Goal: Information Seeking & Learning: Learn about a topic

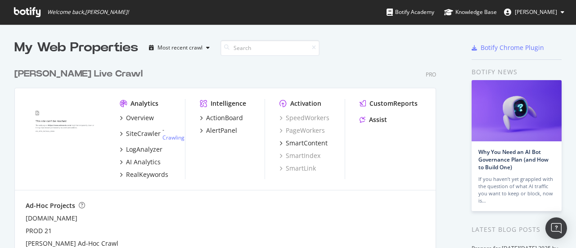
scroll to position [225, 0]
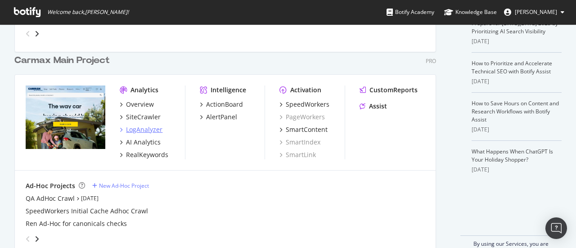
click at [154, 128] on div "LogAnalyzer" at bounding box center [144, 129] width 36 height 9
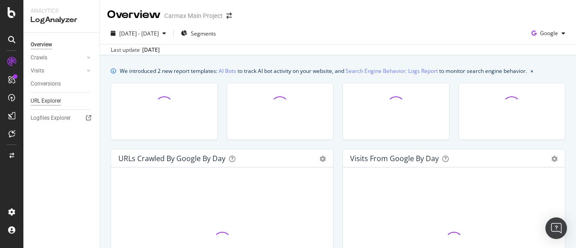
click at [45, 101] on div "URL Explorer" at bounding box center [46, 100] width 31 height 9
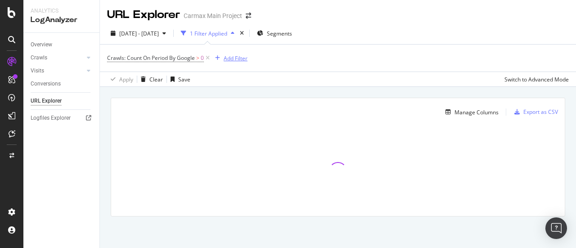
click at [235, 56] on div "Add Filter" at bounding box center [236, 58] width 24 height 8
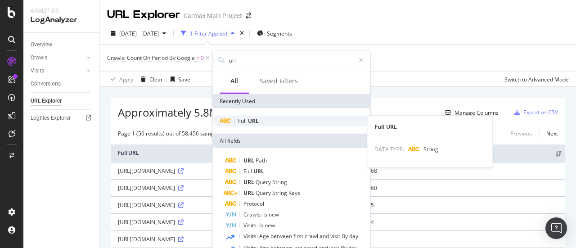
type input "url"
click at [273, 117] on div "Full URL" at bounding box center [291, 121] width 154 height 11
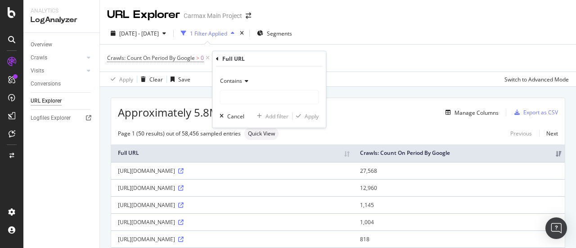
click at [247, 82] on icon at bounding box center [245, 80] width 6 height 5
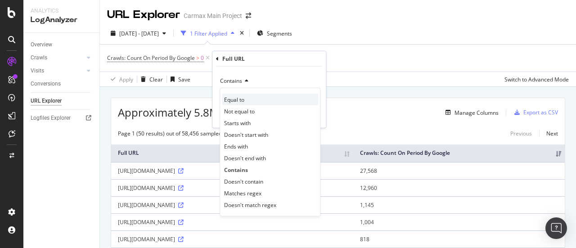
click at [260, 94] on div "Equal to" at bounding box center [270, 100] width 96 height 12
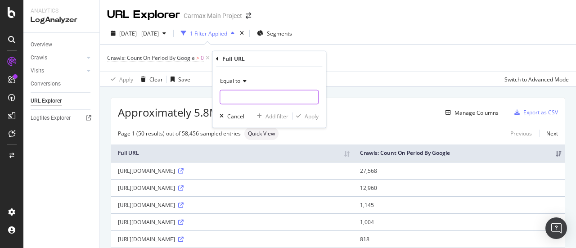
click at [259, 103] on input "text" at bounding box center [269, 97] width 98 height 14
paste input "[URL][DOMAIN_NAME]"
type input "[URL][DOMAIN_NAME]"
click at [316, 114] on div "Apply" at bounding box center [312, 116] width 14 height 8
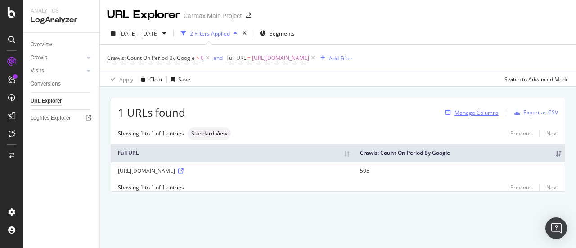
click at [486, 112] on div "Manage Columns" at bounding box center [476, 113] width 44 height 8
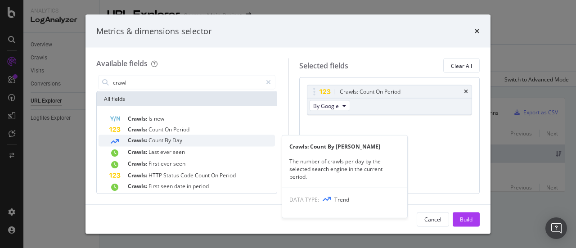
type input "crawl"
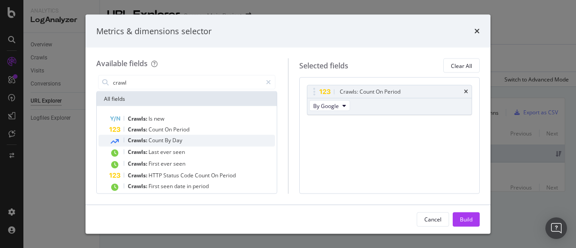
click at [181, 140] on span "Day" at bounding box center [177, 140] width 10 height 8
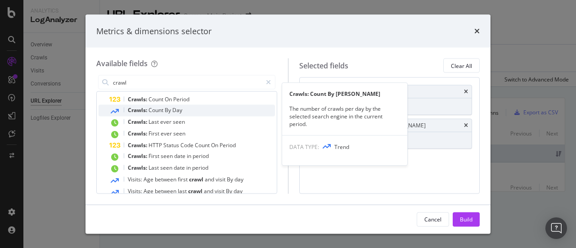
scroll to position [52, 0]
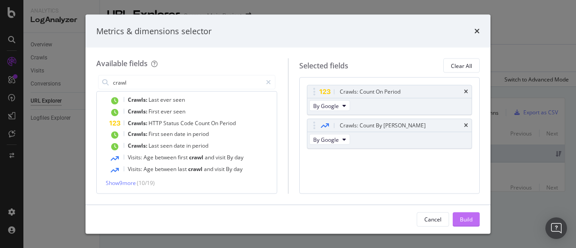
click at [476, 214] on button "Build" at bounding box center [466, 219] width 27 height 14
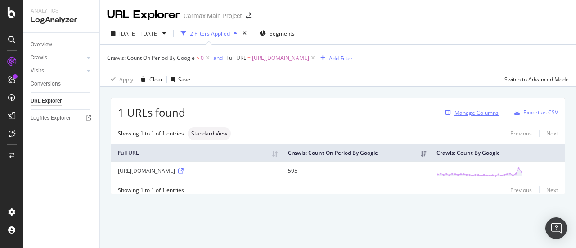
click at [479, 114] on div "Manage Columns" at bounding box center [476, 113] width 44 height 8
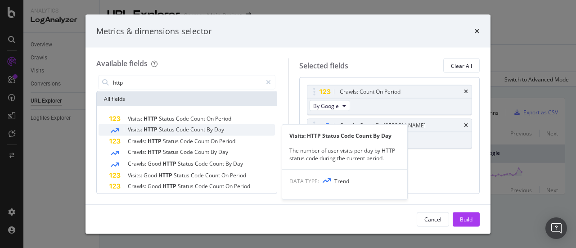
type input "http"
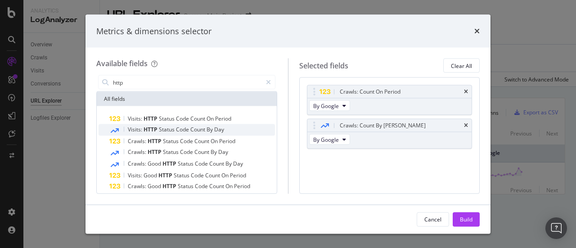
click at [202, 131] on span "Count" at bounding box center [198, 130] width 16 height 8
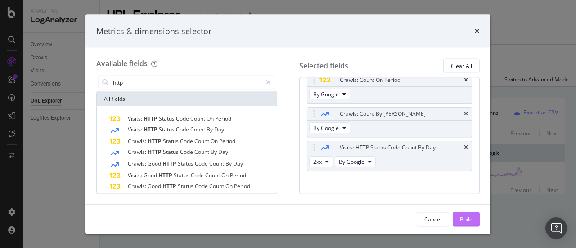
scroll to position [18, 0]
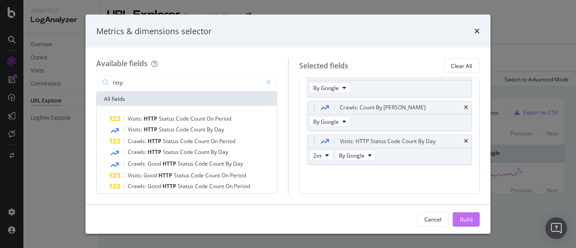
click at [463, 216] on div "Build" at bounding box center [466, 219] width 13 height 8
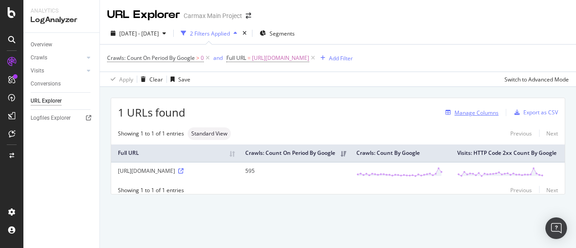
click at [483, 112] on div "Manage Columns" at bounding box center [476, 113] width 44 height 8
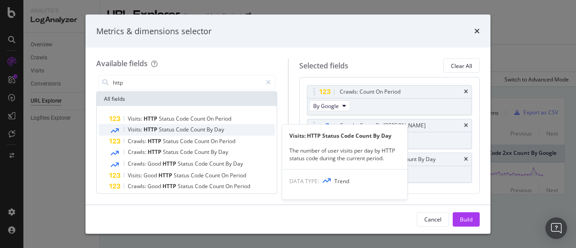
type input "http"
click at [190, 131] on span "Count" at bounding box center [198, 130] width 16 height 8
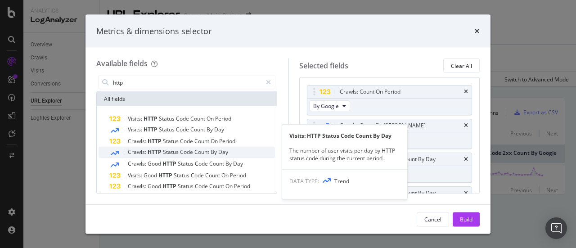
scroll to position [22, 0]
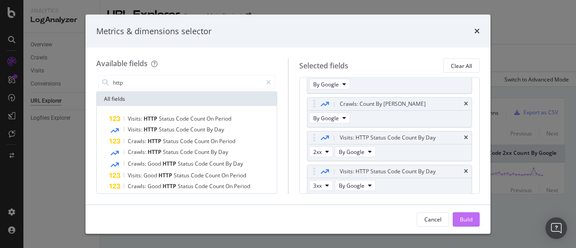
click at [460, 220] on div "Build" at bounding box center [466, 219] width 13 height 8
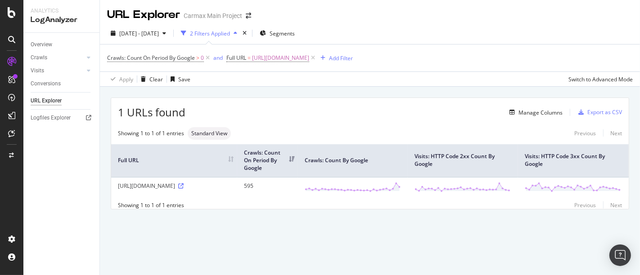
drag, startPoint x: 454, startPoint y: 0, endPoint x: 441, endPoint y: 239, distance: 239.3
click at [441, 239] on div "1 URLs found Manage Columns Export as CSV Showing 1 to 1 of 1 entries Standard …" at bounding box center [370, 164] width 540 height 154
click at [354, 240] on div "1 URLs found Manage Columns Export as CSV Showing 1 to 1 of 1 entries Standard …" at bounding box center [370, 164] width 540 height 154
